Goal: Find specific page/section: Find specific page/section

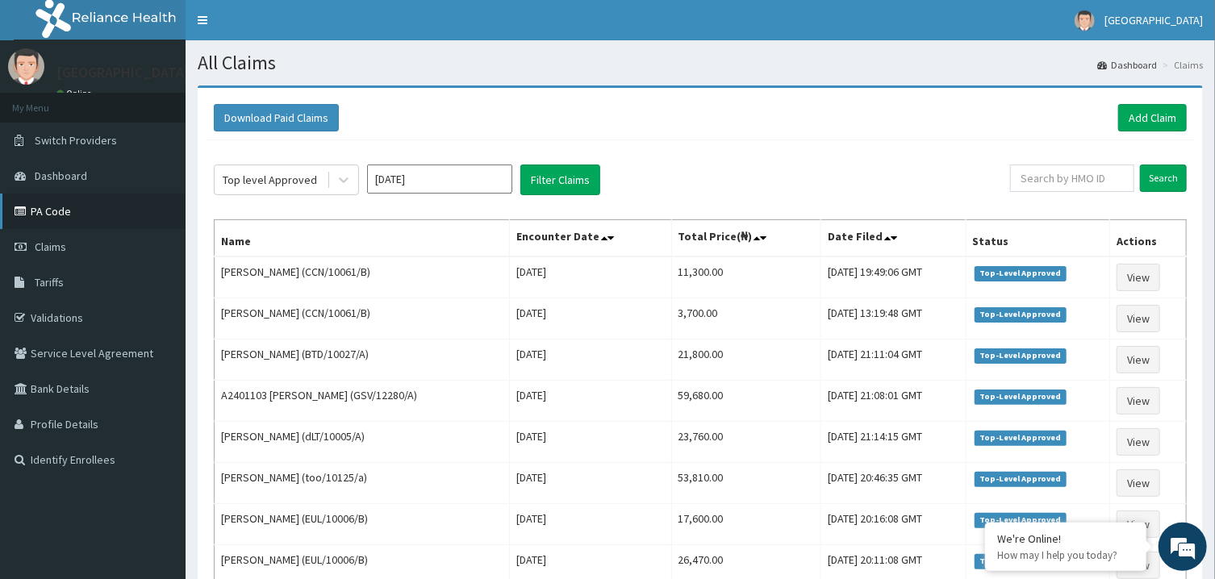
click at [68, 214] on link "PA Code" at bounding box center [93, 211] width 186 height 35
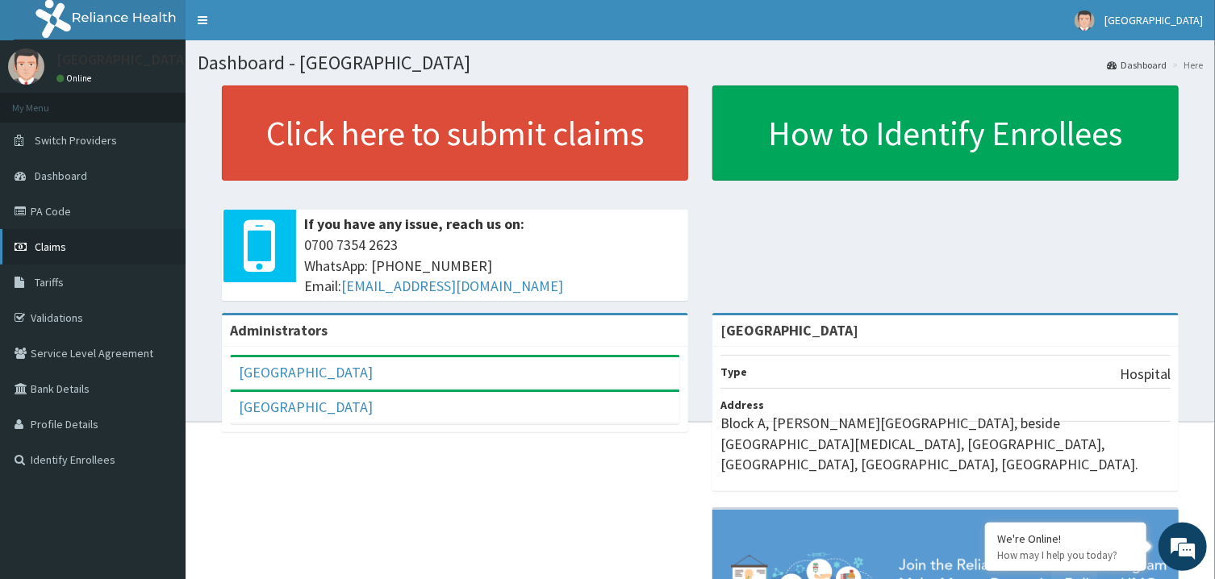
click at [85, 248] on link "Claims" at bounding box center [93, 246] width 186 height 35
click at [107, 318] on link "Validations" at bounding box center [93, 317] width 186 height 35
click at [65, 314] on link "Validations" at bounding box center [93, 317] width 186 height 35
